Goal: Information Seeking & Learning: Learn about a topic

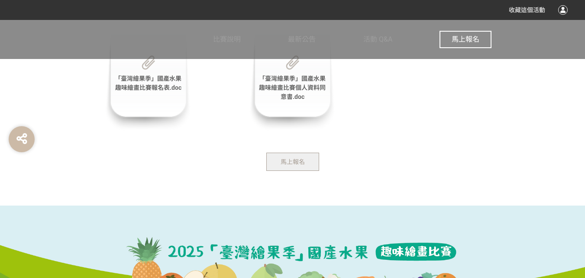
scroll to position [1788, 0]
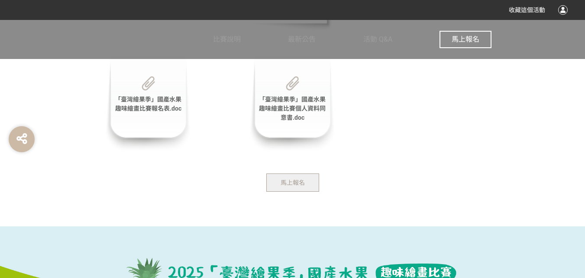
click at [143, 105] on span "「臺灣繪果季」國產水果趣味繪畫比賽報名表.doc" at bounding box center [148, 104] width 67 height 16
click at [298, 114] on span "「臺灣繪果季」國產水果趣味繪畫比賽個人資料同意書.doc" at bounding box center [292, 108] width 67 height 25
click at [298, 177] on button "馬上報名" at bounding box center [292, 182] width 53 height 18
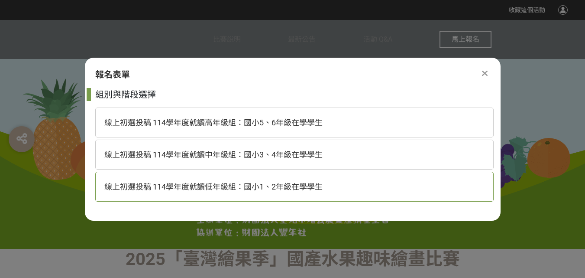
scroll to position [0, 0]
click at [292, 115] on div "線上初選投稿 114學年度就讀高年級組：國小5、6年級在學學生" at bounding box center [294, 122] width 399 height 30
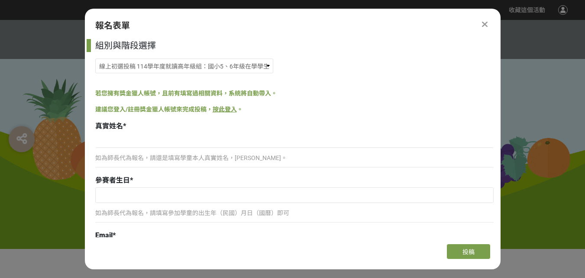
click at [176, 159] on p "如為師長代為報名，請還是填寫學童本人真實姓名，[PERSON_NAME]。" at bounding box center [294, 157] width 399 height 9
drag, startPoint x: 191, startPoint y: 149, endPoint x: 240, endPoint y: 168, distance: 52.0
click at [191, 153] on div "如為師長代為報名，請還是填寫學童本人真實姓名，[PERSON_NAME]。" at bounding box center [294, 152] width 399 height 39
click at [244, 160] on p "如為師長代為報名，請還是填寫學童本人真實姓名，[PERSON_NAME]。" at bounding box center [294, 157] width 399 height 9
click at [304, 159] on p "如為師長代為報名，請還是填寫學童本人真實姓名，[PERSON_NAME]。" at bounding box center [294, 157] width 399 height 9
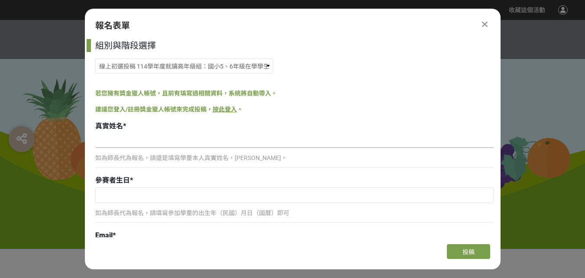
click at [233, 147] on input at bounding box center [294, 140] width 399 height 15
type input "[PERSON_NAME]"
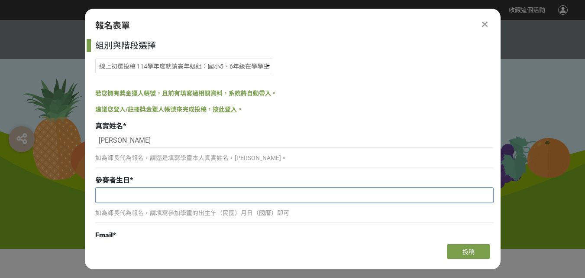
click at [117, 195] on input "text" at bounding box center [295, 195] width 398 height 15
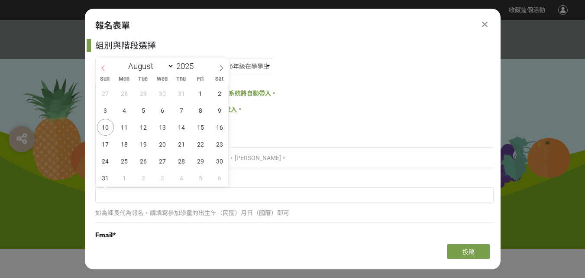
click at [104, 69] on icon at bounding box center [103, 68] width 6 height 6
click at [103, 69] on icon at bounding box center [103, 68] width 6 height 6
select select "4"
click at [198, 68] on span at bounding box center [197, 68] width 6 height 5
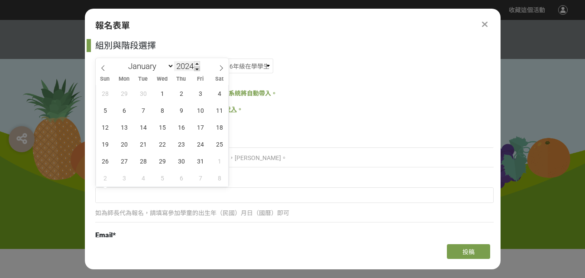
click at [198, 68] on span at bounding box center [197, 68] width 6 height 5
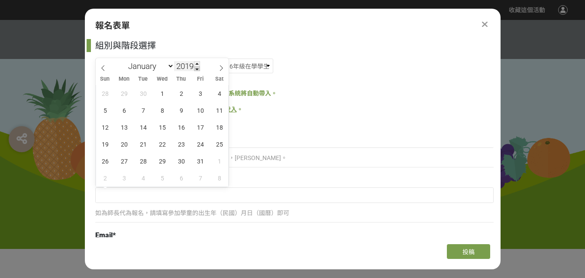
click at [198, 68] on span at bounding box center [197, 68] width 6 height 5
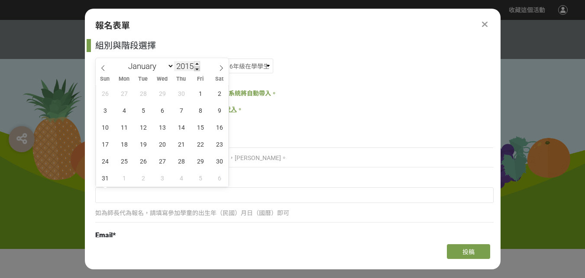
type input "2014"
click at [214, 141] on span "24" at bounding box center [219, 144] width 17 height 17
type input "[DATE]"
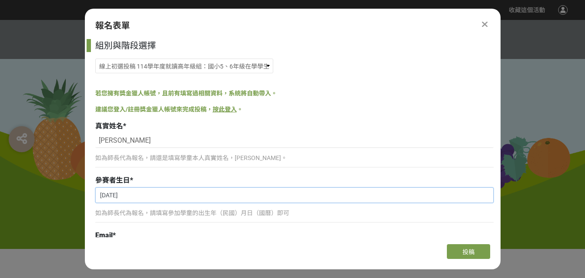
scroll to position [72, 0]
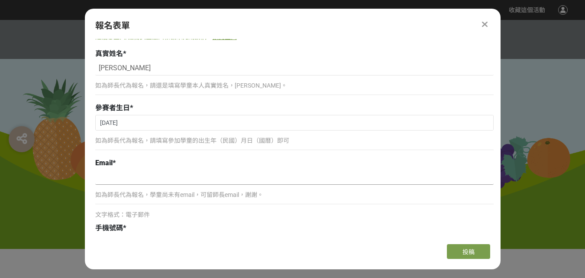
click at [121, 178] on input at bounding box center [294, 177] width 399 height 15
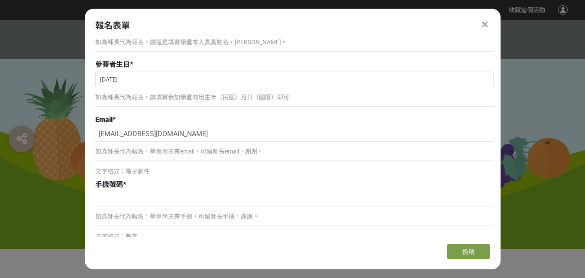
scroll to position [144, 0]
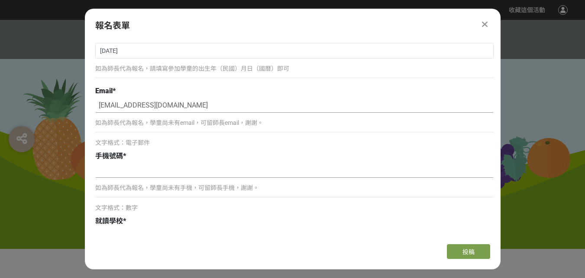
type input "[EMAIL_ADDRESS][DOMAIN_NAME]"
click at [148, 175] on input at bounding box center [294, 170] width 399 height 15
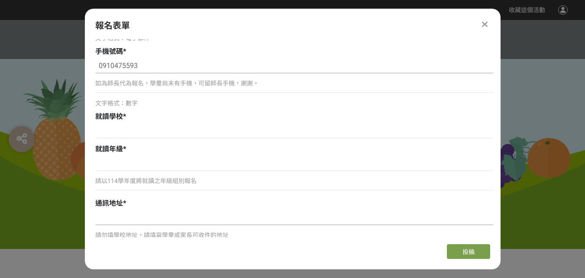
scroll to position [289, 0]
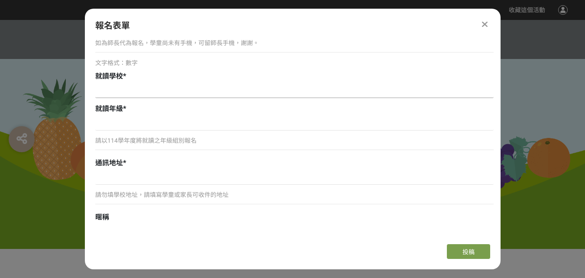
type input "0910475593"
click at [124, 84] on input at bounding box center [294, 90] width 399 height 15
type input "ㄓ"
type input "[GEOGRAPHIC_DATA][GEOGRAPHIC_DATA][GEOGRAPHIC_DATA]小"
drag, startPoint x: 130, startPoint y: 123, endPoint x: 155, endPoint y: 121, distance: 24.7
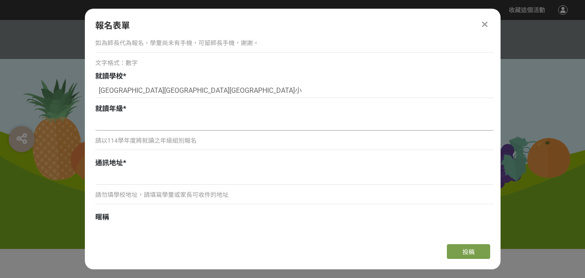
click at [130, 122] on input at bounding box center [294, 123] width 399 height 15
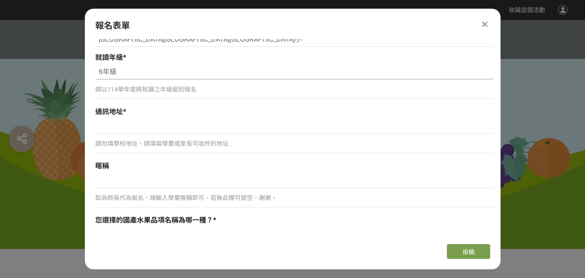
scroll to position [361, 0]
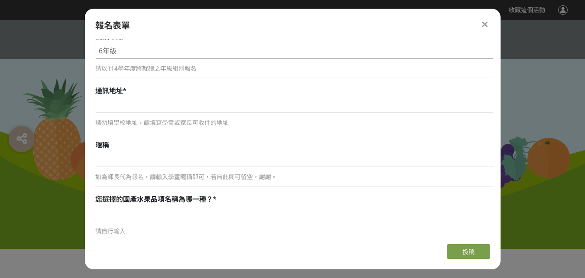
type input "6年級"
click at [125, 119] on p "請勿填學校地址，請填寫學童或家長可收件的地址" at bounding box center [294, 122] width 399 height 9
click at [139, 109] on input at bounding box center [294, 105] width 399 height 15
type input "D"
type input "[STREET_ADDRESS]"
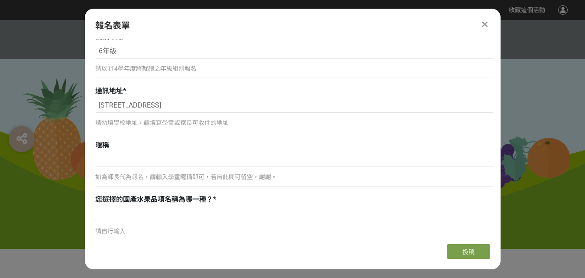
click at [134, 182] on div "如為師長代為報名，請輸入學童暱稱即可，若無此欄可留空，謝謝。" at bounding box center [294, 181] width 399 height 20
click at [137, 177] on p "如為師長代為報名，請輸入學童暱稱即可，若無此欄可留空，謝謝。" at bounding box center [294, 176] width 399 height 9
click at [225, 175] on p "如為師長代為報名，請輸入學童暱稱即可，若無此欄可留空，謝謝。" at bounding box center [294, 176] width 399 height 9
drag, startPoint x: 273, startPoint y: 175, endPoint x: 308, endPoint y: 176, distance: 34.7
click at [308, 176] on p "如為師長代為報名，請輸入學童暱稱即可，若無此欄可留空，謝謝。" at bounding box center [294, 176] width 399 height 9
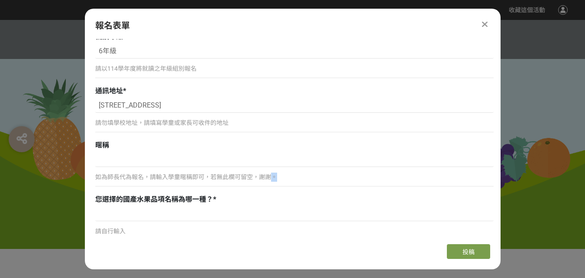
click at [306, 176] on p "如為師長代為報名，請輸入學童暱稱即可，若無此欄可留空，謝謝。" at bounding box center [294, 176] width 399 height 9
click at [273, 172] on div "如為師長代為報名，請輸入學童暱稱即可，若無此欄可留空，謝謝。" at bounding box center [294, 181] width 399 height 20
drag, startPoint x: 113, startPoint y: 179, endPoint x: 118, endPoint y: 179, distance: 4.8
click at [115, 179] on p "如為師長代為報名，請輸入學童暱稱即可，若無此欄可留空，謝謝。" at bounding box center [294, 176] width 399 height 9
click at [240, 176] on p "如為師長代為報名，請輸入學童暱稱即可，若無此欄可留空，謝謝。" at bounding box center [294, 176] width 399 height 9
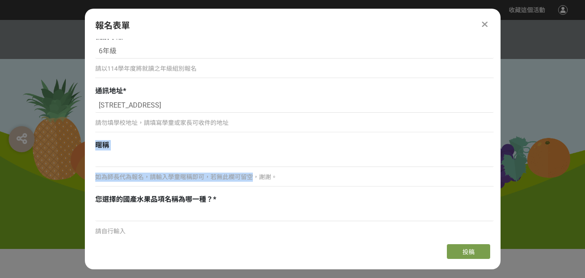
drag, startPoint x: 240, startPoint y: 176, endPoint x: 91, endPoint y: 167, distance: 149.3
click at [91, 167] on div "組別與階段選擇 線上初選投稿 114學年度就讀高年級組：國小5、6年級在學學生 線上初選投稿 114學年度就讀中年級組：國小3、4年級在學學生 線上初選投稿 …" at bounding box center [293, 138] width 416 height 198
click at [120, 181] on p "如為師長代為報名，請輸入學童暱稱即可，若無此欄可留空，謝謝。" at bounding box center [294, 176] width 399 height 9
click at [125, 179] on p "如為師長代為報名，請輸入學童暱稱即可，若無此欄可留空，謝謝。" at bounding box center [294, 176] width 399 height 9
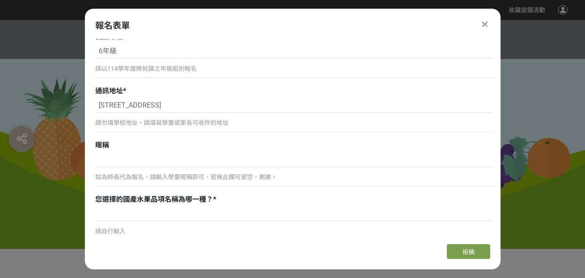
drag, startPoint x: 134, startPoint y: 179, endPoint x: 142, endPoint y: 179, distance: 8.2
click at [135, 179] on p "如為師長代為報名，請輸入學童暱稱即可，若無此欄可留空，謝謝。" at bounding box center [294, 176] width 399 height 9
click at [147, 179] on p "如為師長代為報名，請輸入學童暱稱即可，若無此欄可留空，謝謝。" at bounding box center [294, 176] width 399 height 9
click at [177, 179] on p "如為師長代為報名，請輸入學童暱稱即可，若無此欄可留空，謝謝。" at bounding box center [294, 176] width 399 height 9
click at [205, 172] on div "如為師長代為報名，請輸入學童暱稱即可，若無此欄可留空，謝謝。" at bounding box center [294, 181] width 399 height 20
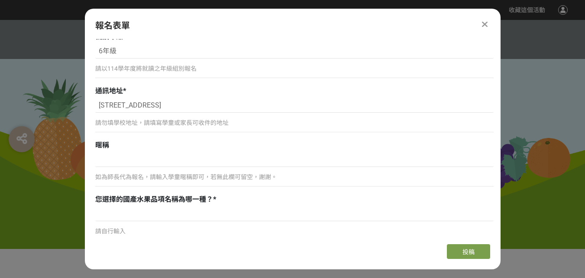
click at [206, 177] on p "如為師長代為報名，請輸入學童暱稱即可，若無此欄可留空，謝謝。" at bounding box center [294, 176] width 399 height 9
click at [211, 165] on input at bounding box center [294, 159] width 399 height 15
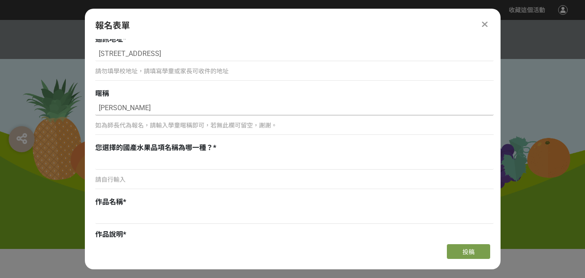
scroll to position [433, 0]
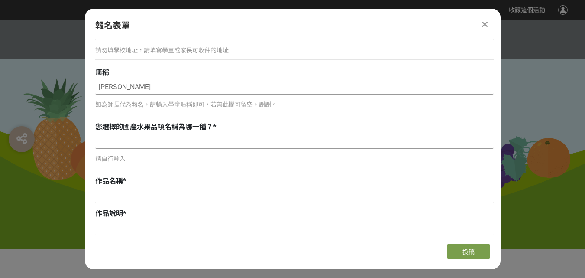
type input "[PERSON_NAME]"
drag, startPoint x: 128, startPoint y: 143, endPoint x: 146, endPoint y: 142, distance: 18.7
click at [128, 143] on input at bounding box center [294, 141] width 399 height 15
type input "橘"
type input "熱帶水果"
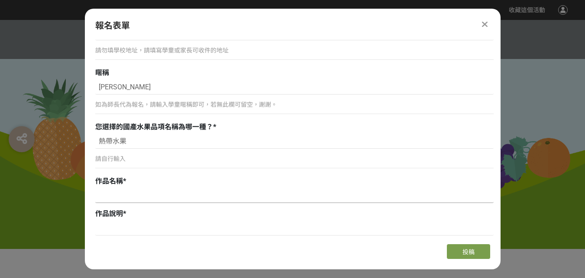
click at [128, 189] on input at bounding box center [294, 195] width 399 height 15
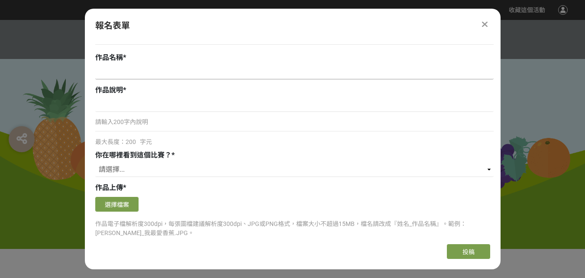
scroll to position [578, 0]
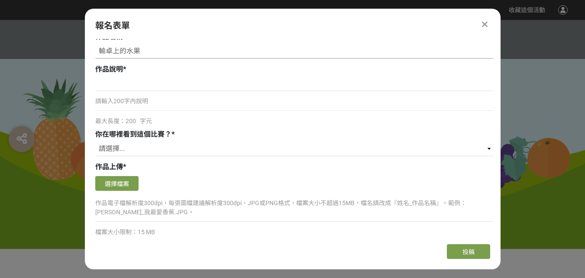
click at [110, 53] on input "輸卓上的水果" at bounding box center [294, 51] width 399 height 15
click at [104, 52] on input "輸桌上的水果" at bounding box center [294, 51] width 399 height 15
type input "書桌上的水果"
click at [123, 102] on p "請輸入200字內說明" at bounding box center [294, 101] width 399 height 9
click at [173, 102] on p "請輸入200字內說明" at bounding box center [294, 101] width 399 height 9
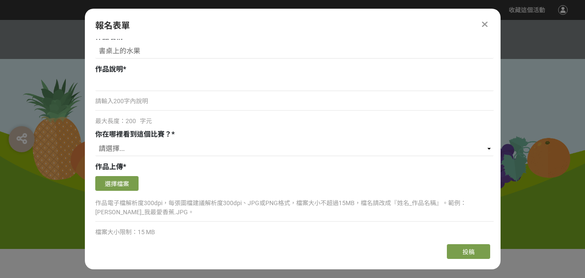
click at [114, 102] on p "請輸入200字內說明" at bounding box center [294, 101] width 399 height 9
click at [122, 102] on p "請輸入200字內說明" at bounding box center [294, 101] width 399 height 9
drag, startPoint x: 126, startPoint y: 104, endPoint x: 169, endPoint y: 104, distance: 43.3
click at [169, 104] on p "請輸入200字內說明" at bounding box center [294, 101] width 399 height 9
click at [130, 109] on div "請輸入200字內說明" at bounding box center [294, 105] width 399 height 20
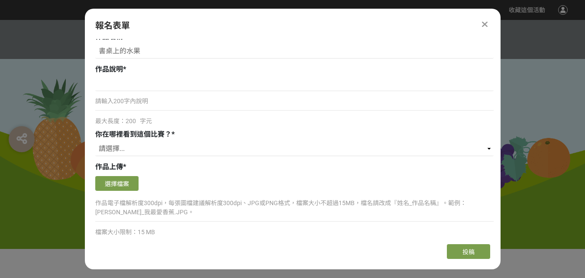
click at [136, 102] on p "請輸入200字內說明" at bounding box center [294, 101] width 399 height 9
click at [138, 102] on p "請輸入200字內說明" at bounding box center [294, 101] width 399 height 9
click at [166, 152] on select "請選擇... 獎金獵人網站 Facebook / Instagram 校園講座 / 老師系上推薦 電子郵件 海報 其他" at bounding box center [294, 148] width 399 height 15
select select "獎金獵人網站"
click at [95, 141] on select "請選擇... 獎金獵人網站 Facebook / Instagram 校園講座 / 老師系上推薦 電子郵件 海報 其他" at bounding box center [294, 148] width 399 height 15
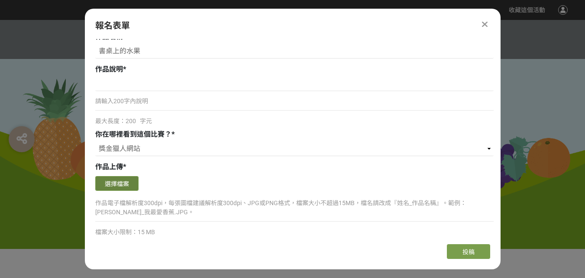
click at [113, 183] on button "選擇檔案" at bounding box center [116, 183] width 43 height 15
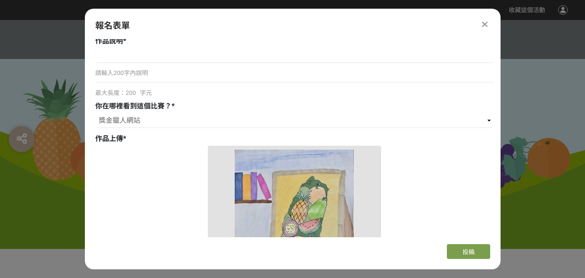
scroll to position [722, 0]
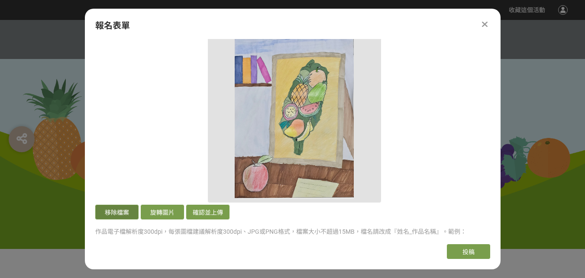
click at [121, 214] on button "移除檔案" at bounding box center [116, 212] width 43 height 15
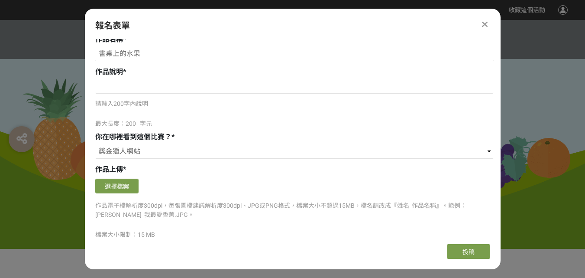
scroll to position [621, 0]
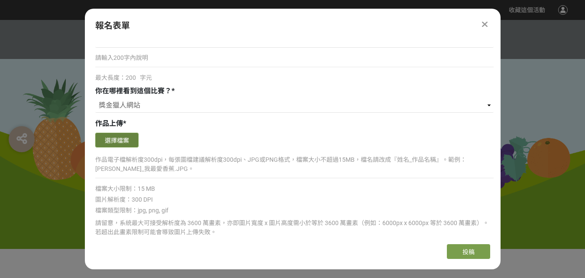
click at [120, 143] on button "選擇檔案" at bounding box center [116, 140] width 43 height 15
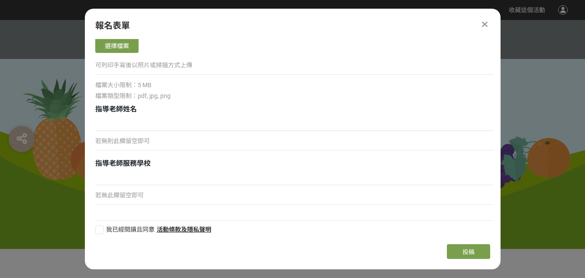
scroll to position [1142, 0]
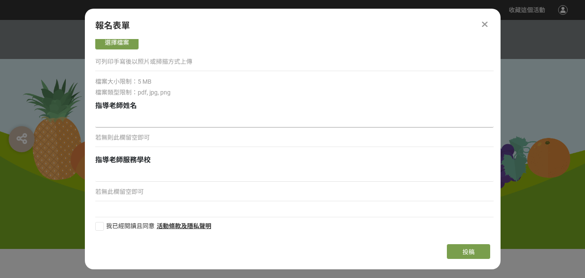
click at [163, 122] on input at bounding box center [294, 120] width 399 height 15
click at [178, 139] on p "若無則此欄留空即可" at bounding box center [294, 137] width 399 height 9
click at [103, 223] on div at bounding box center [99, 226] width 9 height 9
checkbox input "true"
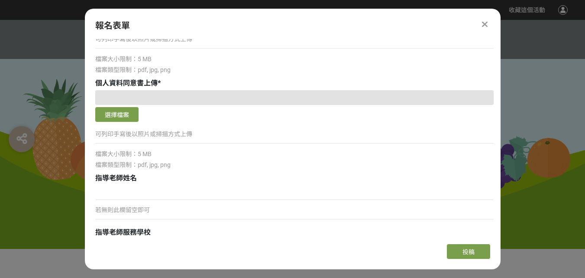
scroll to position [997, 0]
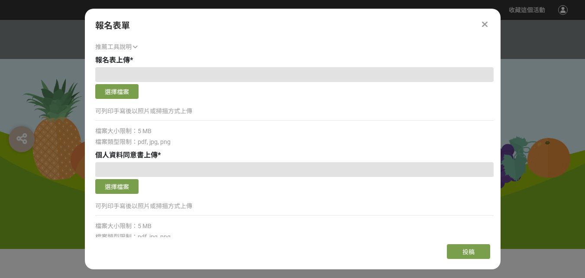
click at [485, 24] on icon at bounding box center [485, 24] width 6 height 9
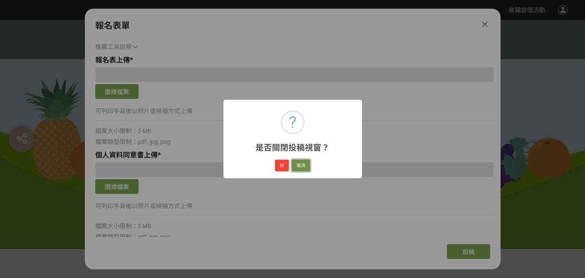
click at [306, 164] on button "取消" at bounding box center [301, 165] width 18 height 12
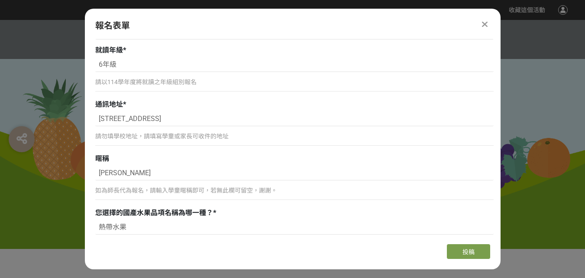
scroll to position [275, 0]
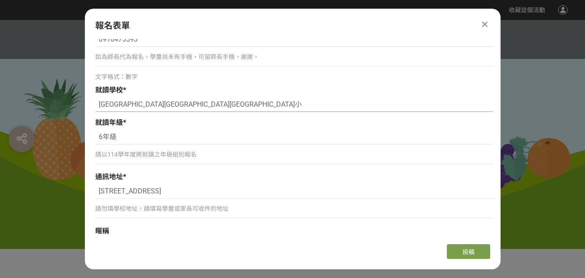
drag, startPoint x: 183, startPoint y: 105, endPoint x: 76, endPoint y: 122, distance: 107.9
drag, startPoint x: 149, startPoint y: 135, endPoint x: 42, endPoint y: 141, distance: 108.0
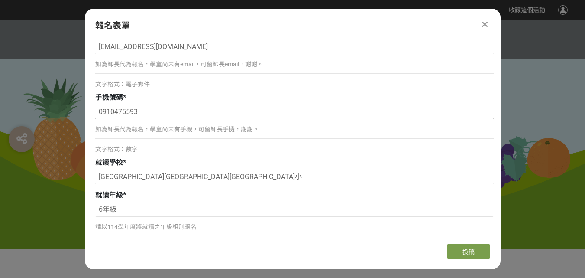
drag, startPoint x: 141, startPoint y: 115, endPoint x: 73, endPoint y: 137, distance: 71.1
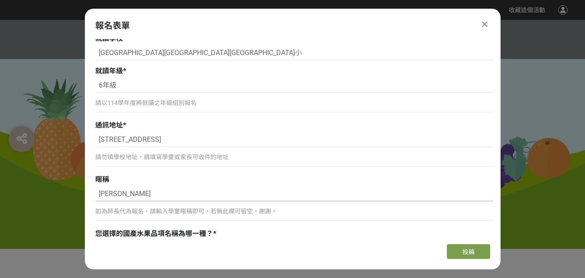
scroll to position [348, 0]
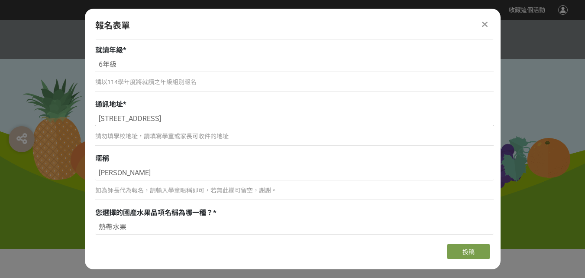
drag, startPoint x: 97, startPoint y: 121, endPoint x: 117, endPoint y: 122, distance: 20.4
click at [117, 122] on input "[STREET_ADDRESS]" at bounding box center [294, 118] width 399 height 15
drag, startPoint x: 198, startPoint y: 117, endPoint x: 94, endPoint y: 124, distance: 104.2
click at [94, 124] on div "組別與階段選擇 線上初選投稿 114學年度就讀高年級組：國小5、6年級在學學生 線上初選投稿 114學年度就讀中年級組：國小3、4年級在學學生 線上初選投稿 …" at bounding box center [293, 138] width 416 height 198
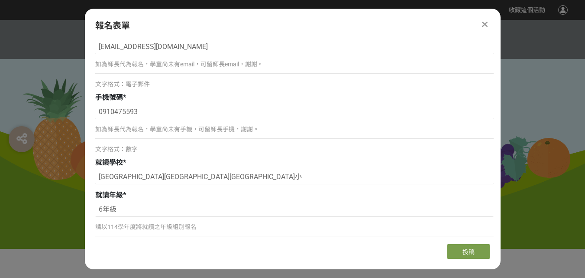
scroll to position [131, 0]
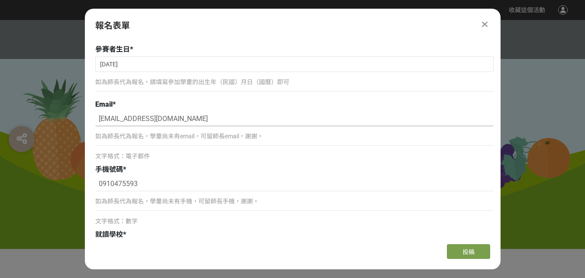
drag, startPoint x: 182, startPoint y: 126, endPoint x: 68, endPoint y: 134, distance: 114.7
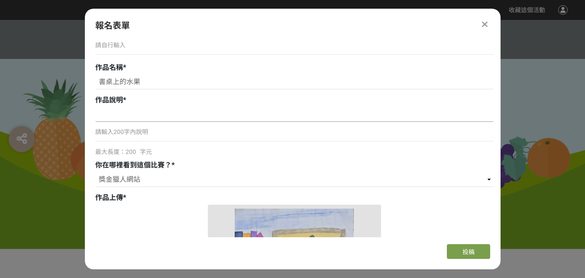
scroll to position [564, 0]
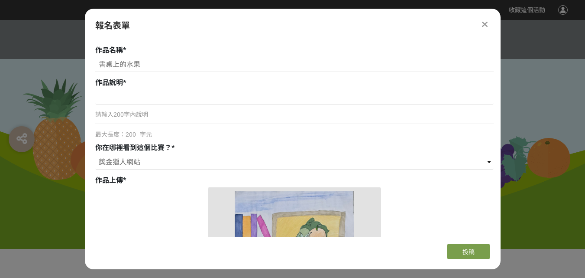
click at [162, 121] on div "請輸入200字內說明" at bounding box center [294, 118] width 399 height 20
click at [176, 107] on div "請輸入200字內說明 最大長度：200 字元" at bounding box center [294, 114] width 399 height 49
click at [174, 114] on p "請輸入200字內說明" at bounding box center [294, 114] width 399 height 9
click at [122, 114] on p "請輸入200字內說明" at bounding box center [294, 114] width 399 height 9
click at [127, 119] on p "請輸入200字內說明" at bounding box center [294, 114] width 399 height 9
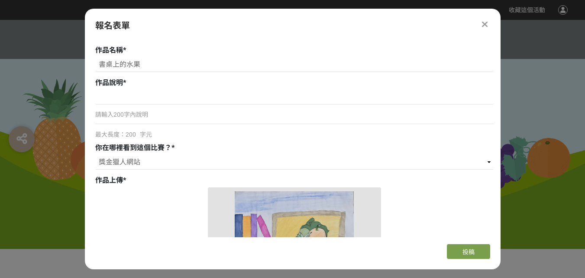
drag, startPoint x: 136, startPoint y: 107, endPoint x: 136, endPoint y: 113, distance: 5.6
click at [136, 110] on div "請輸入200字內說明 最大長度：200 字元" at bounding box center [294, 114] width 399 height 49
click at [135, 115] on p "請輸入200字內說明" at bounding box center [294, 114] width 399 height 9
click at [147, 97] on input at bounding box center [294, 97] width 399 height 15
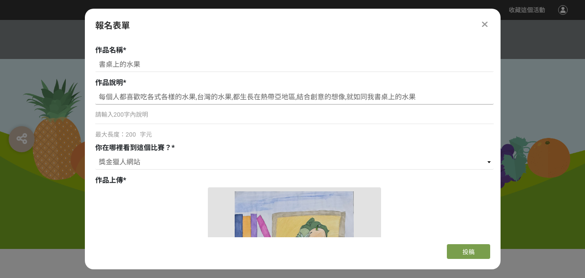
drag, startPoint x: 98, startPoint y: 99, endPoint x: 540, endPoint y: 86, distance: 441.7
type input "每個人都喜歡吃各式各樣的水果,台灣的水果,都生長在熱帶亞地區,結合創意的想像,就如同我書桌上的水果"
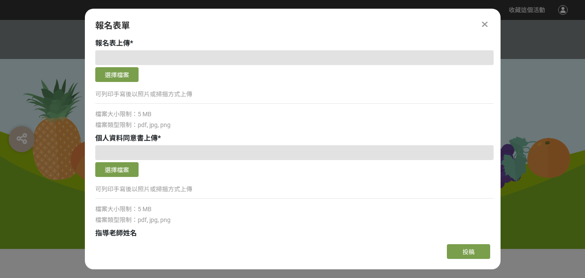
scroll to position [997, 0]
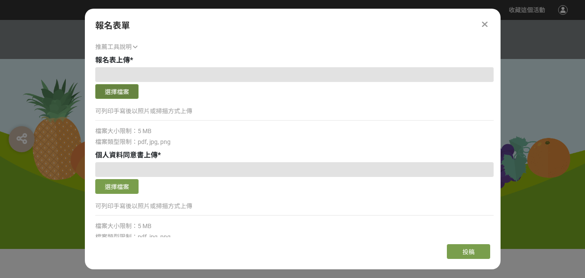
click at [117, 95] on button "選擇檔案" at bounding box center [116, 91] width 43 height 15
click at [120, 85] on button "選擇檔案" at bounding box center [116, 91] width 43 height 15
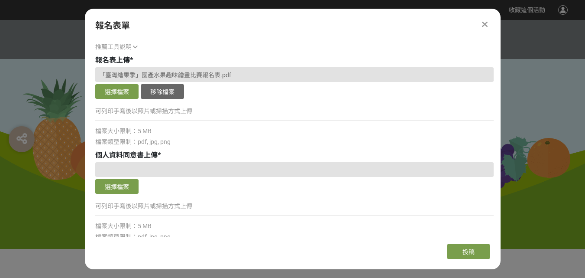
scroll to position [1069, 0]
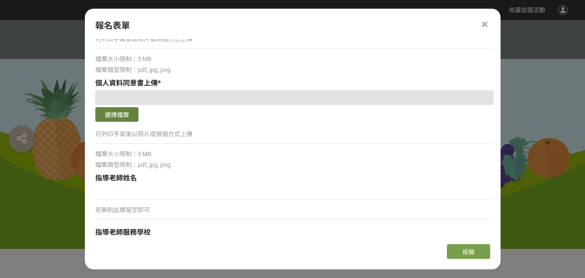
click at [119, 113] on button "選擇檔案" at bounding box center [116, 114] width 43 height 15
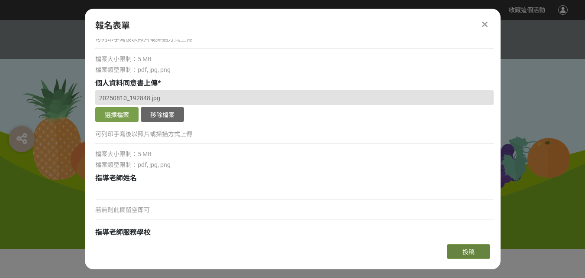
click at [474, 250] on span "投稿" at bounding box center [469, 251] width 12 height 7
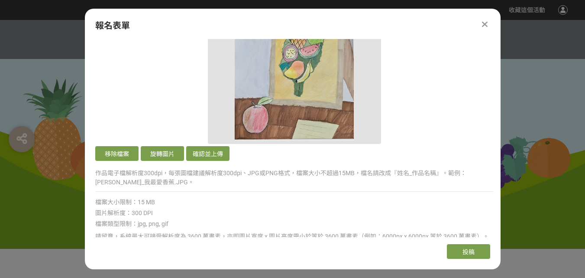
scroll to position [708, 0]
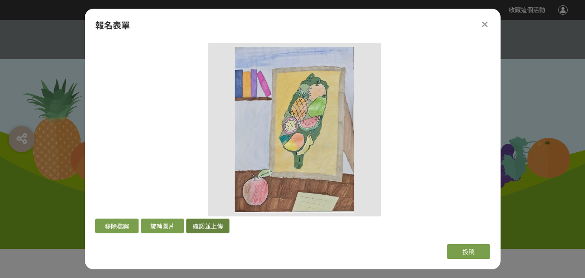
click at [217, 229] on button "確認並上傳" at bounding box center [207, 225] width 43 height 15
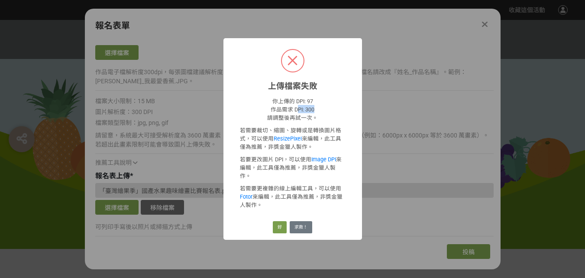
drag, startPoint x: 296, startPoint y: 112, endPoint x: 350, endPoint y: 113, distance: 54.2
click at [350, 113] on div "你上傳的 DPI: 97 作品需求 DPI: 300 請調整後再試一次。 若需要裁切、縮圖、旋轉或是轉換圖片格式，可以使用 ResizePixel 來編輯，此…" at bounding box center [293, 152] width 139 height 123
click at [306, 108] on p "你上傳的 DPI: 97 作品需求 DPI: 300 請調整後再試一次。" at bounding box center [293, 109] width 106 height 25
click at [299, 221] on button "求救！" at bounding box center [301, 227] width 23 height 12
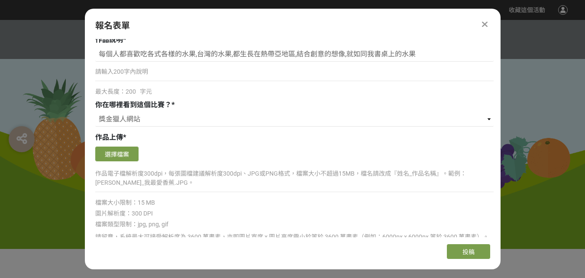
scroll to position [636, 0]
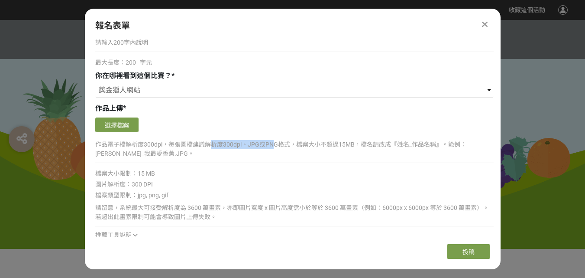
drag, startPoint x: 212, startPoint y: 143, endPoint x: 274, endPoint y: 147, distance: 61.7
click at [274, 147] on p "作品電子檔解析度300dpi，每張圖檔建議解析度300dpi、JPG或PNG格式，檔案大小不超過15MB，檔名請改成『姓名_作品名稱』。範例：[PERSON_…" at bounding box center [294, 149] width 399 height 18
click at [260, 148] on p "作品電子檔解析度300dpi，每張圖檔建議解析度300dpi、JPG或PNG格式，檔案大小不超過15MB，檔名請改成『姓名_作品名稱』。範例：[PERSON_…" at bounding box center [294, 149] width 399 height 18
click at [117, 131] on button "選擇檔案" at bounding box center [116, 124] width 43 height 15
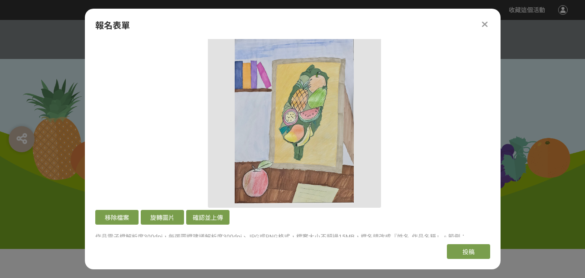
scroll to position [781, 0]
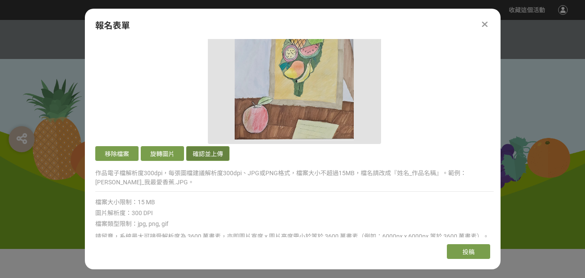
click at [221, 149] on button "確認並上傳" at bounding box center [207, 153] width 43 height 15
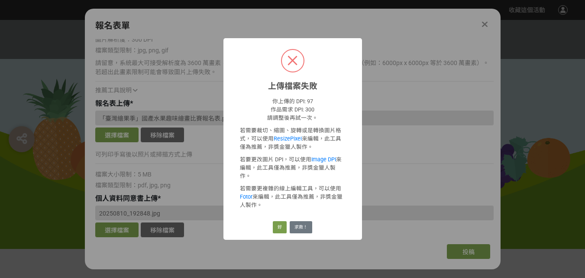
scroll to position [608, 0]
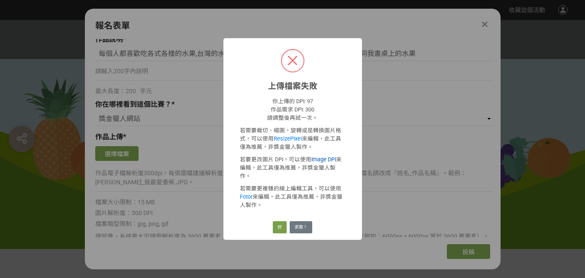
click at [324, 162] on link "Image DPI" at bounding box center [324, 159] width 25 height 6
click at [276, 222] on button "好" at bounding box center [280, 227] width 14 height 12
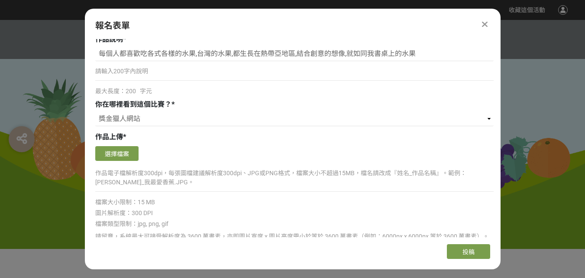
click at [129, 162] on div "選擇檔案" at bounding box center [294, 154] width 399 height 17
click at [129, 145] on div "確認上傳 取消 旋轉圖片 選擇檔案" at bounding box center [294, 153] width 399 height 19
click at [130, 149] on button "選擇檔案" at bounding box center [116, 153] width 43 height 15
click at [115, 151] on button "選擇檔案" at bounding box center [116, 153] width 43 height 15
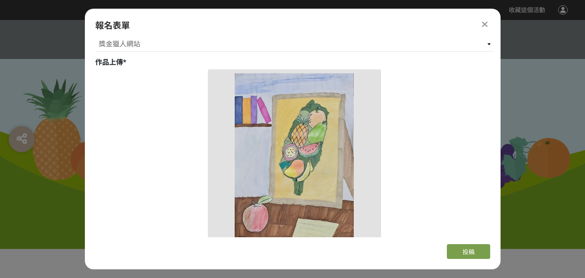
scroll to position [752, 0]
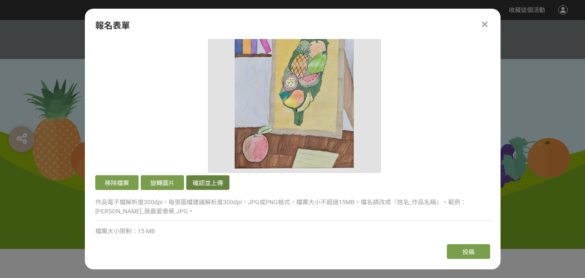
click at [210, 185] on button "確認並上傳" at bounding box center [207, 182] width 43 height 15
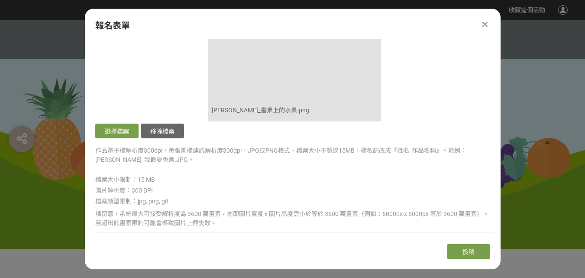
scroll to position [824, 0]
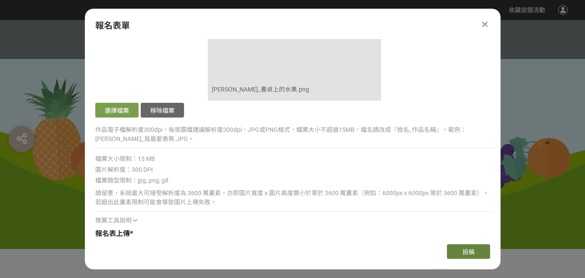
click at [471, 254] on span "投稿" at bounding box center [469, 251] width 12 height 7
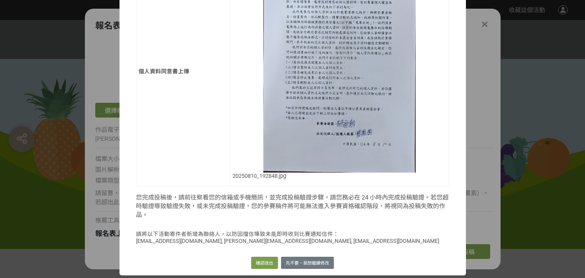
scroll to position [534, 0]
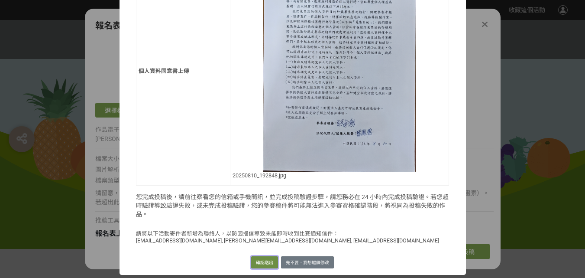
click at [262, 265] on button "確認送出" at bounding box center [264, 262] width 27 height 12
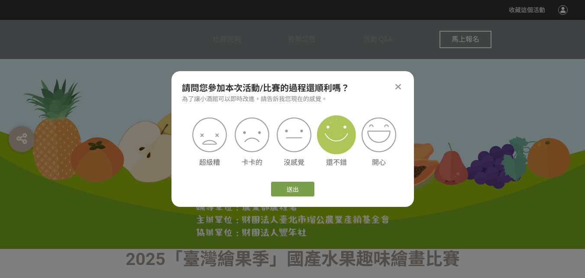
click at [334, 133] on img at bounding box center [336, 134] width 39 height 39
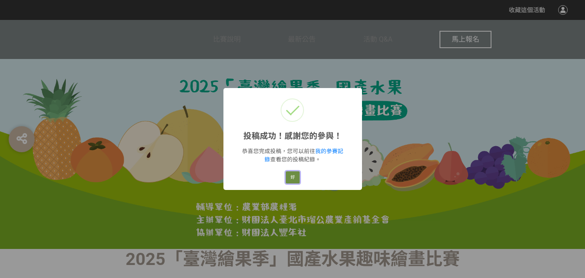
click at [295, 177] on button "好" at bounding box center [293, 177] width 14 height 12
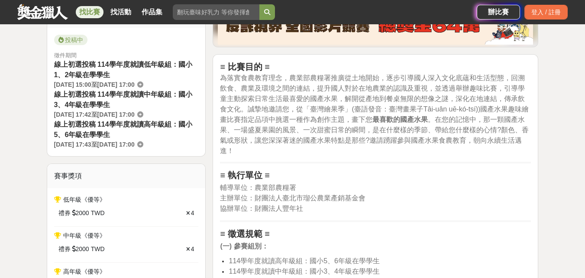
scroll to position [144, 0]
